Goal: Task Accomplishment & Management: Manage account settings

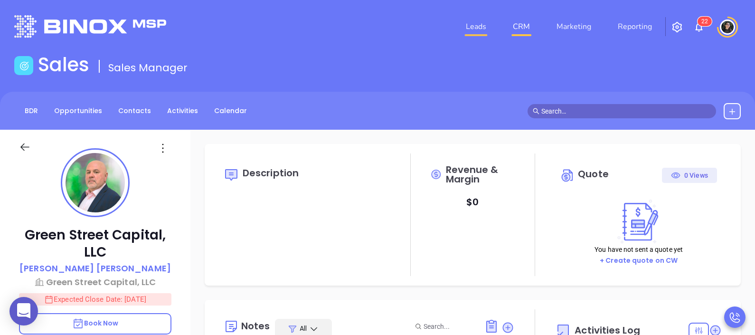
type input "10:00 am"
type input "[DATE]"
click at [520, 31] on link "CRM" at bounding box center [521, 26] width 25 height 19
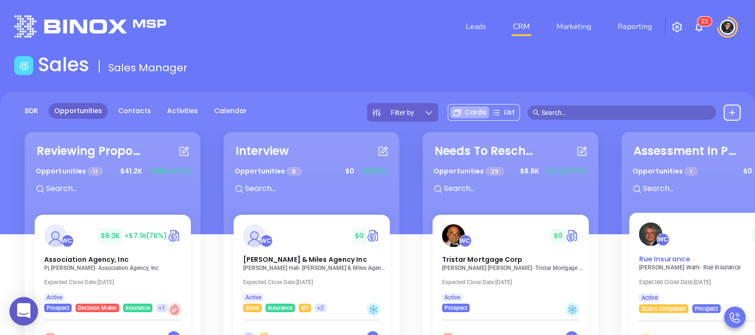
click at [669, 263] on span "Rue Insurance" at bounding box center [664, 259] width 51 height 10
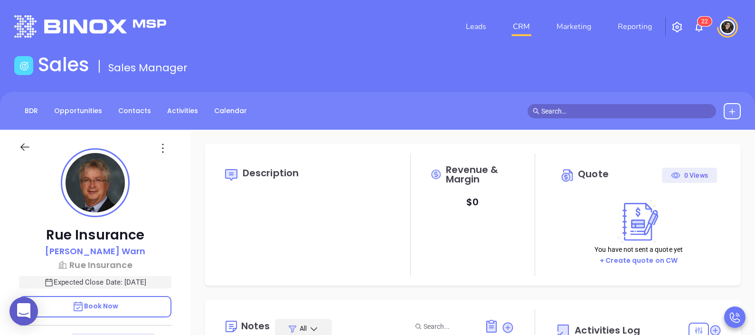
type input "[DATE]"
type input "[PERSON_NAME]"
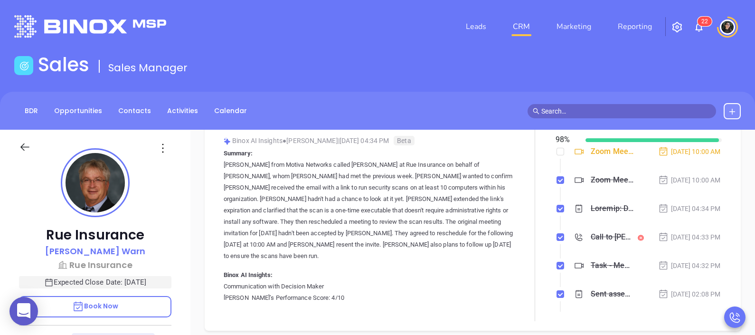
scroll to position [212, 0]
click at [619, 105] on span at bounding box center [622, 111] width 189 height 14
click at [613, 89] on main "Sales Sales Manager BDR Opportunities Contacts Activities Calendar [PERSON_NAME…" at bounding box center [377, 300] width 755 height 495
click at [605, 114] on input "[PERSON_NAME]" at bounding box center [627, 111] width 170 height 10
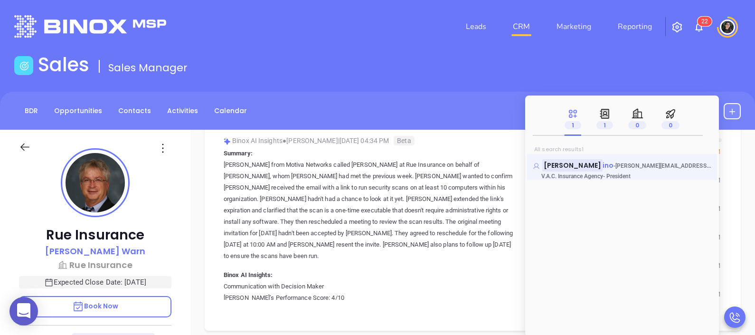
type input "[PERSON_NAME]"
click at [577, 162] on mark "[PERSON_NAME]" at bounding box center [573, 165] width 60 height 12
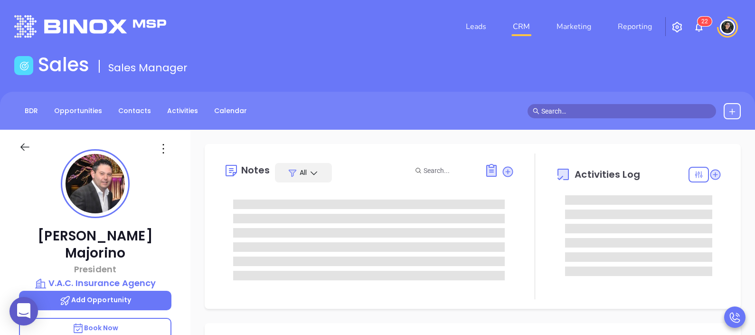
type input "[DATE]"
type input "[PERSON_NAME]"
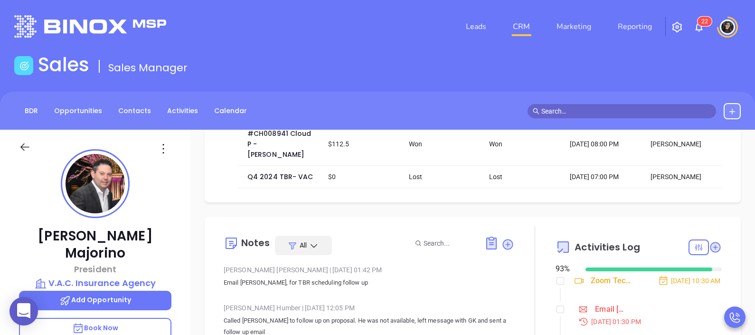
scroll to position [206, 0]
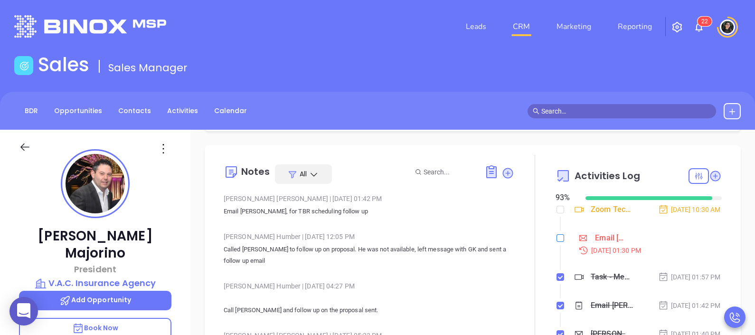
drag, startPoint x: 550, startPoint y: 242, endPoint x: 554, endPoint y: 247, distance: 5.8
click at [557, 242] on input "checkbox" at bounding box center [561, 238] width 8 height 8
checkbox input "true"
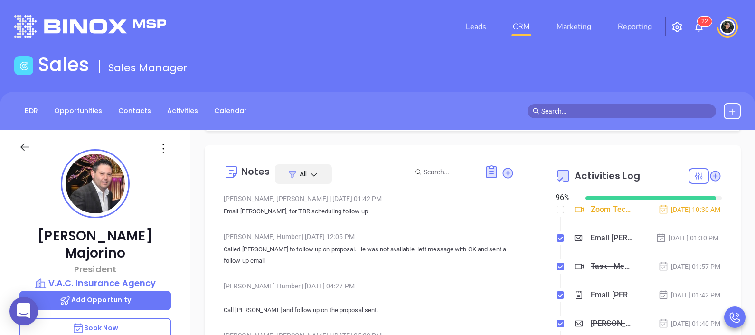
click at [522, 28] on link "CRM" at bounding box center [521, 26] width 25 height 19
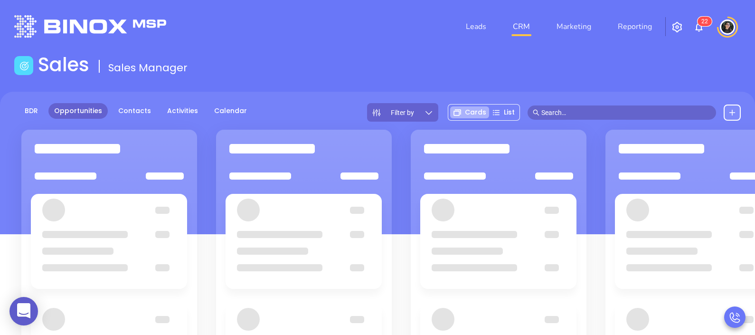
click at [559, 107] on input "text" at bounding box center [627, 112] width 170 height 10
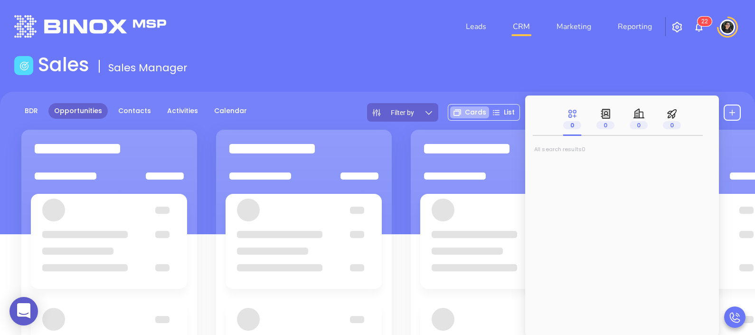
type input "k"
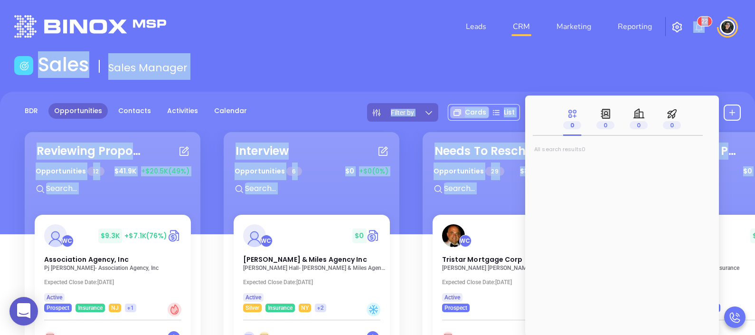
drag, startPoint x: 559, startPoint y: 107, endPoint x: 590, endPoint y: 45, distance: 69.5
click at [590, 45] on body "0 Leads CRM Marketing Reporting 2 2 Financial Leads Leads Sales Sales Manager B…" at bounding box center [377, 167] width 755 height 335
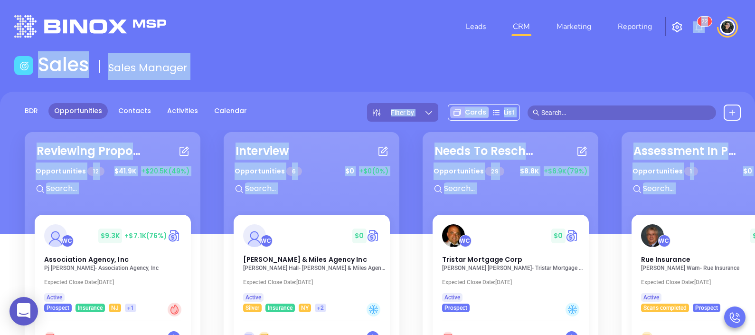
click at [590, 45] on header "Leads CRM Marketing Reporting 2 2 Financial Leads Leads" at bounding box center [377, 26] width 727 height 53
click at [649, 44] on header "Leads CRM Marketing Reporting 2 2 Financial Leads Leads" at bounding box center [377, 26] width 727 height 53
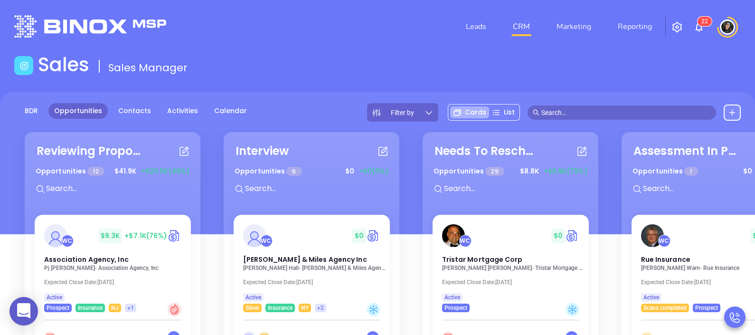
click at [635, 115] on input "text" at bounding box center [627, 112] width 170 height 10
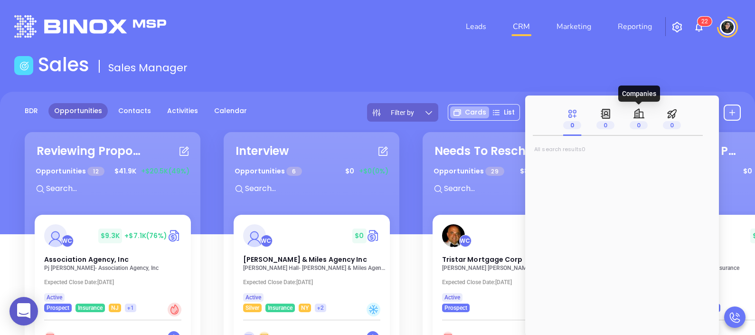
type input "k"
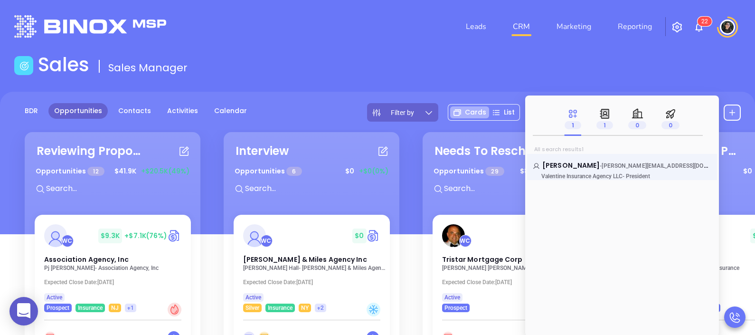
type input "[PERSON_NAME]"
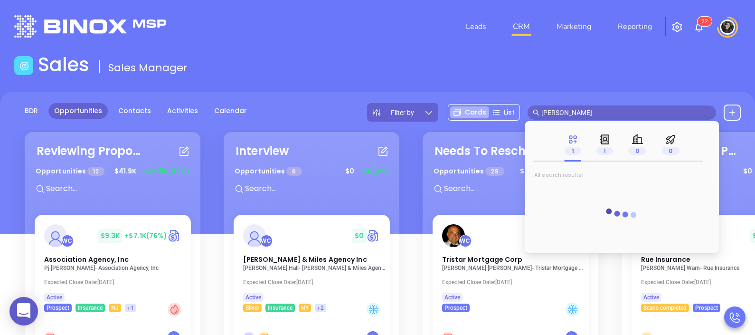
click at [579, 158] on div "1" at bounding box center [573, 145] width 17 height 34
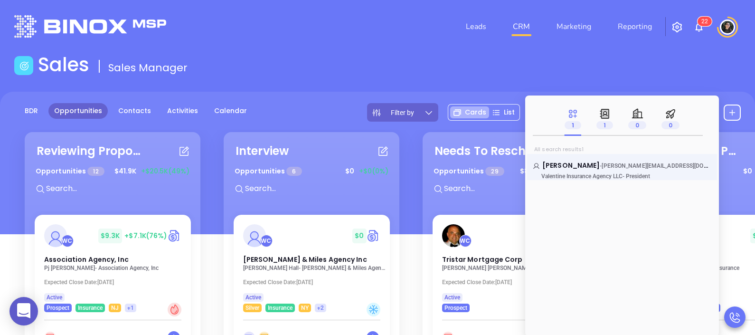
click at [606, 175] on span "Valentine Insurance Agency LLC" at bounding box center [582, 176] width 81 height 7
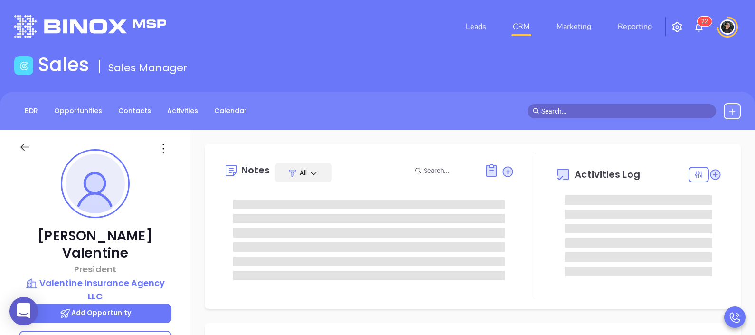
type input "[DATE]"
type input "[PERSON_NAME]"
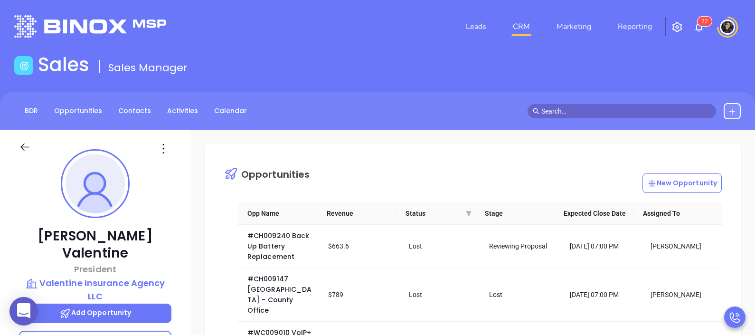
click at [524, 24] on link "CRM" at bounding box center [521, 26] width 25 height 19
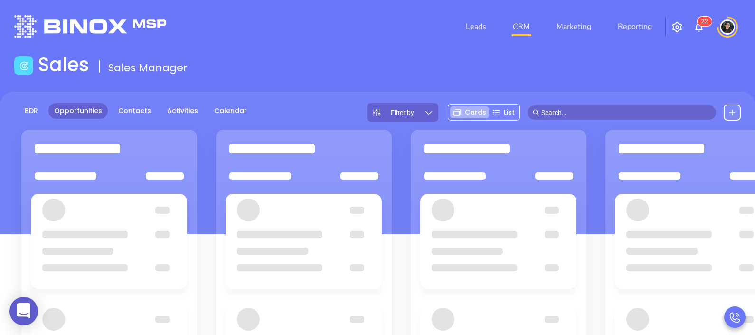
click at [413, 35] on div "Leads CRM Marketing Reporting 2 2" at bounding box center [501, 27] width 492 height 34
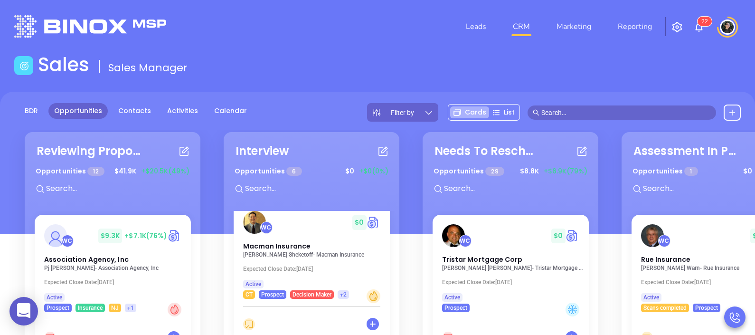
scroll to position [164, 0]
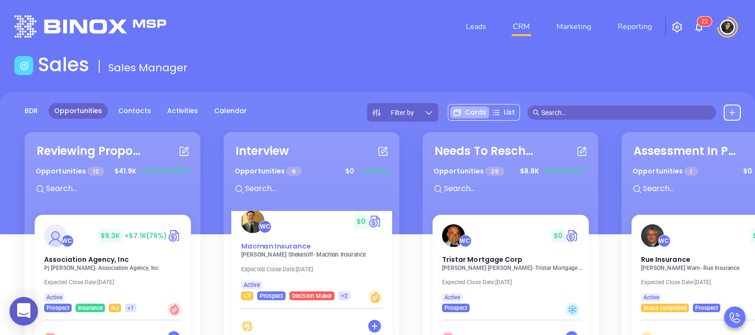
click at [323, 243] on div "Macman Insurance" at bounding box center [311, 246] width 153 height 10
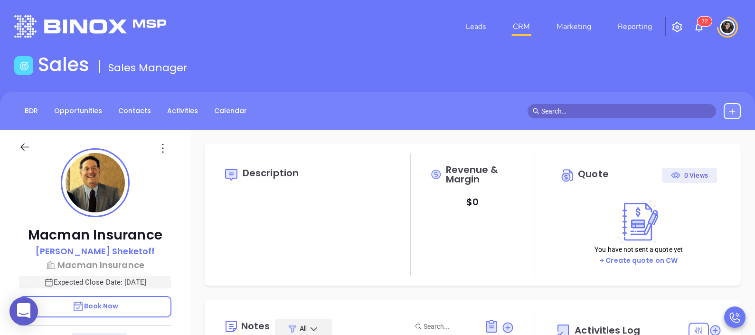
scroll to position [276, 0]
type input "[PERSON_NAME]"
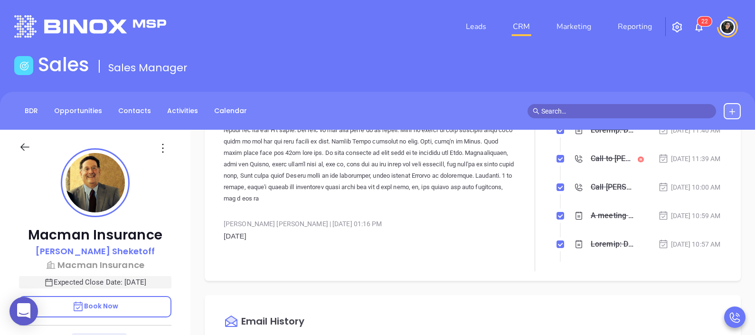
scroll to position [314, 0]
